Goal: Information Seeking & Learning: Learn about a topic

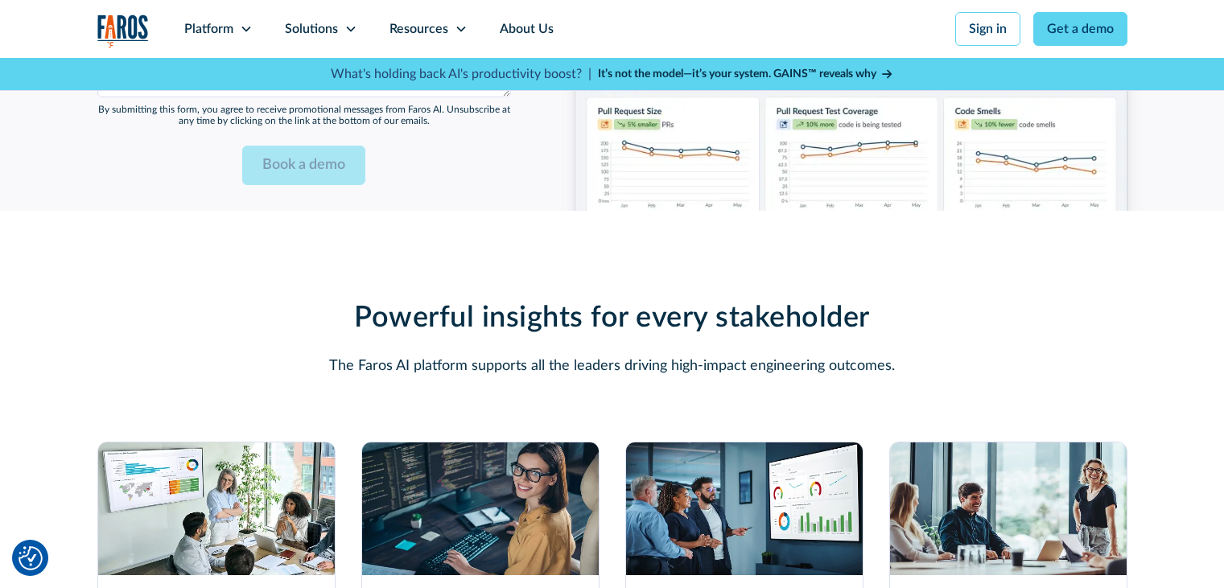
scroll to position [4426, 0]
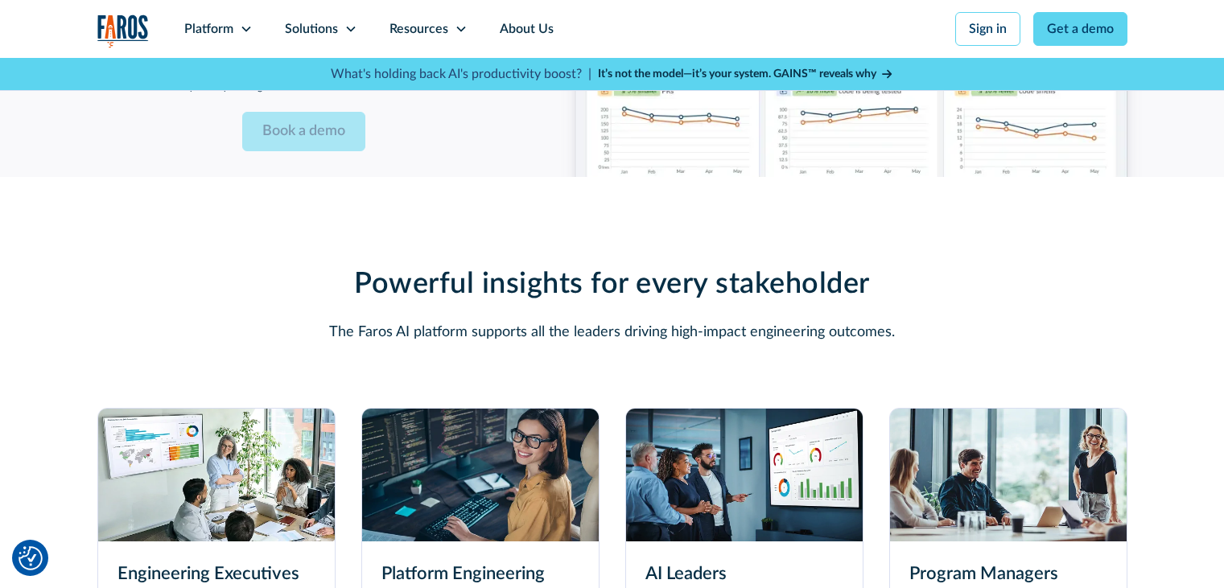
click at [226, 462] on img at bounding box center [216, 475] width 237 height 133
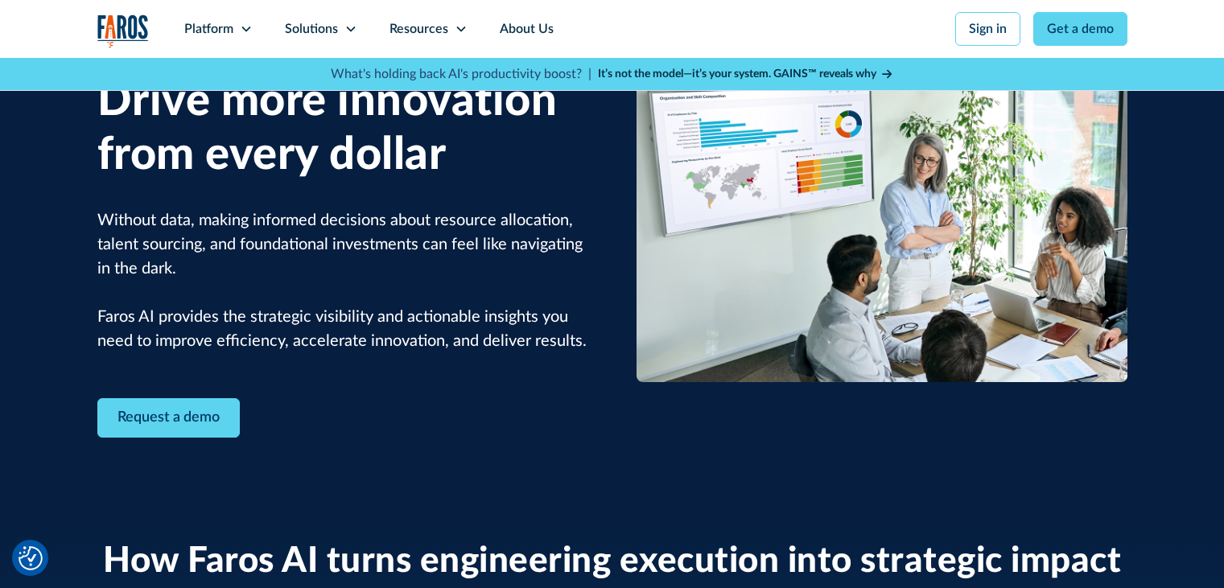
scroll to position [402, 0]
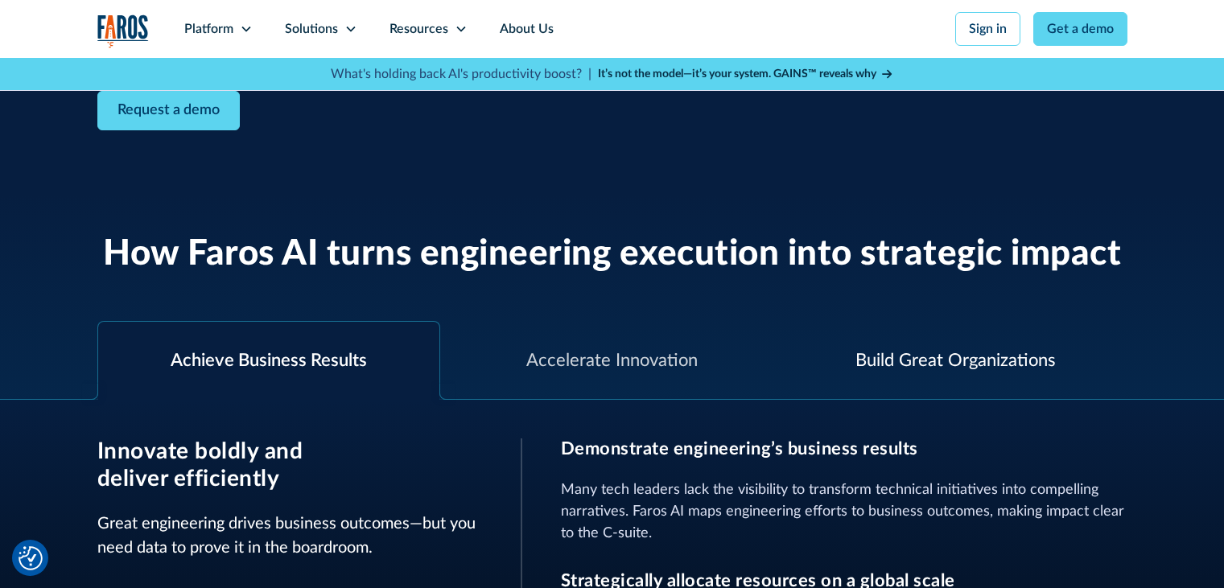
click at [926, 360] on div "Build Great Organizations" at bounding box center [955, 361] width 200 height 27
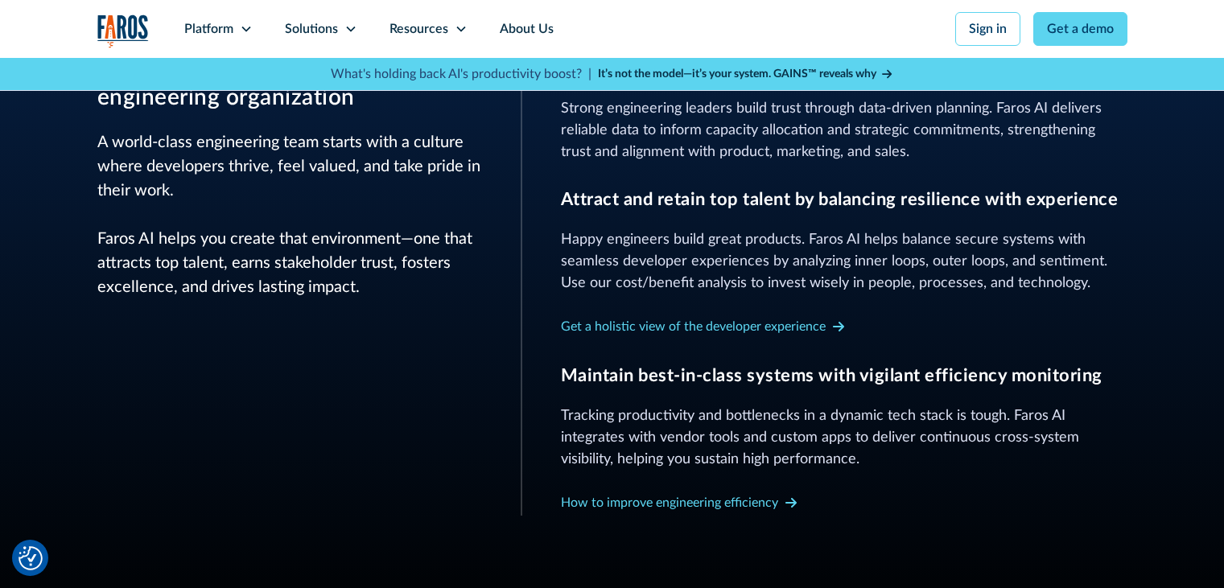
scroll to position [966, 0]
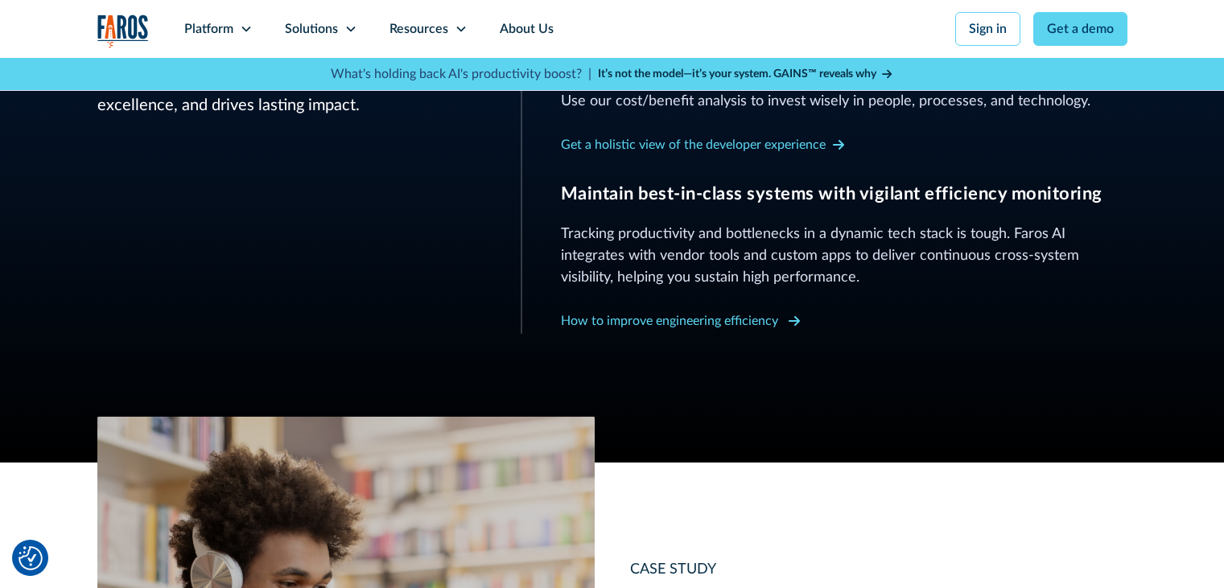
click at [794, 320] on icon at bounding box center [794, 321] width 11 height 13
